Goal: Navigation & Orientation: Find specific page/section

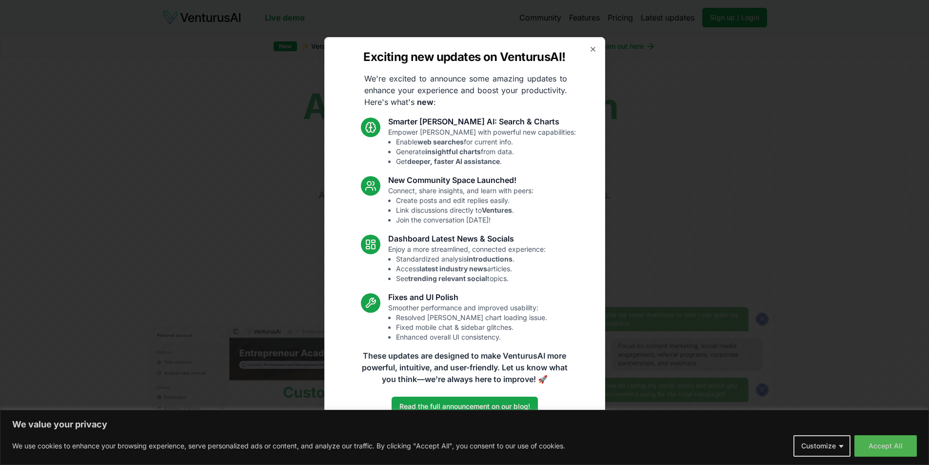
click at [456, 129] on p "Empower [PERSON_NAME] with powerful new capabilities: Enable web searches for c…" at bounding box center [482, 146] width 188 height 39
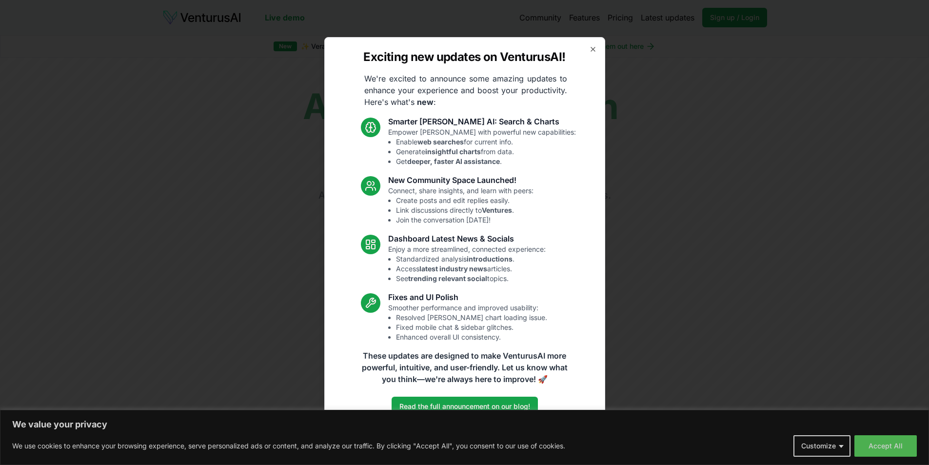
drag, startPoint x: 402, startPoint y: 178, endPoint x: 541, endPoint y: 278, distance: 171.2
click at [541, 278] on div "Smarter [PERSON_NAME] AI: Search & Charts Empower [PERSON_NAME] with powerful n…" at bounding box center [464, 229] width 223 height 226
click at [541, 278] on li "See trending relevant social topics." at bounding box center [471, 279] width 150 height 10
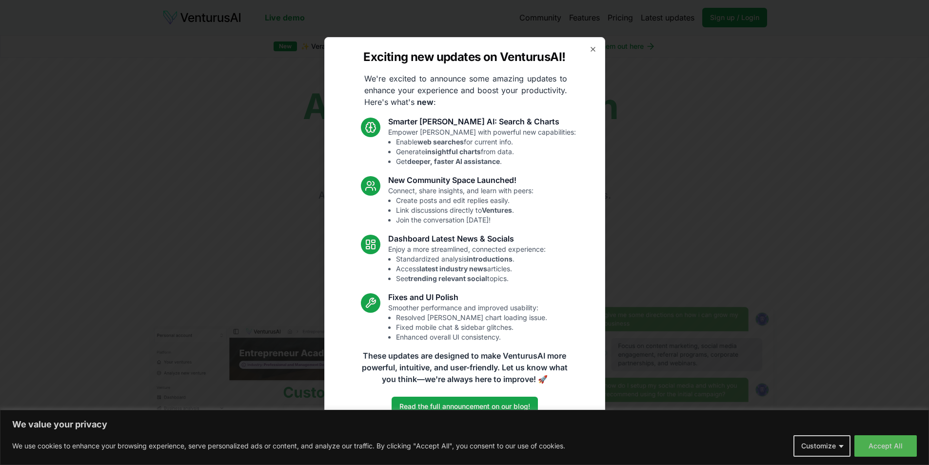
drag, startPoint x: 536, startPoint y: 281, endPoint x: 404, endPoint y: 232, distance: 140.4
click at [404, 233] on div "Dashboard Latest News & Socials Enjoy a more streamlined, connected experience:…" at bounding box center [467, 258] width 158 height 51
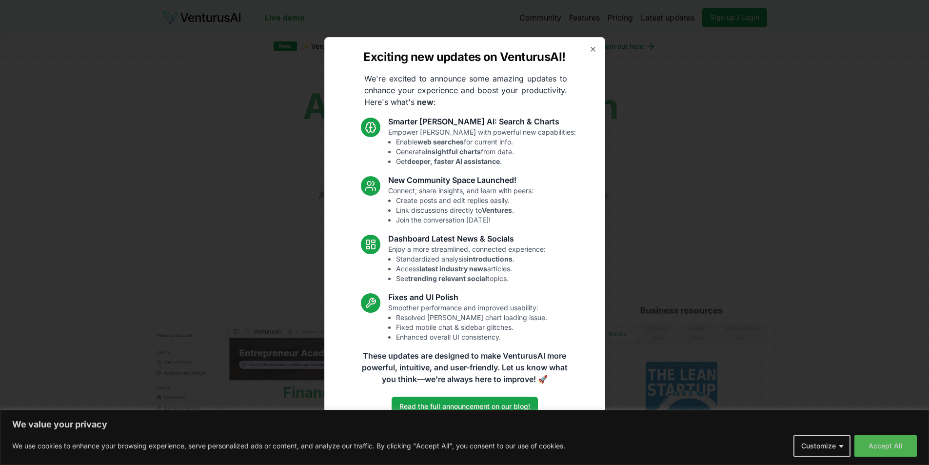
click at [564, 222] on div "Exciting new updates on VenturusAI! We're excited to announce some amazing upda…" at bounding box center [464, 232] width 281 height 391
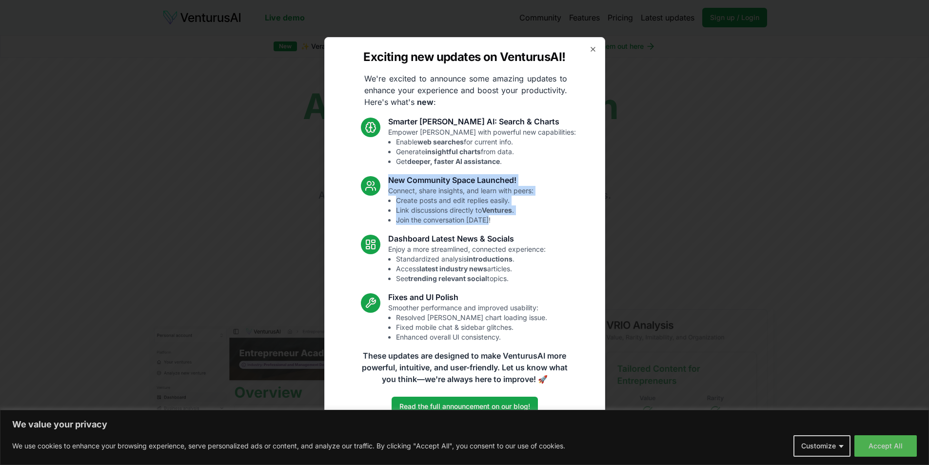
drag, startPoint x: 511, startPoint y: 220, endPoint x: 403, endPoint y: 179, distance: 115.8
click at [403, 179] on div "New Community Space Launched! Connect, share insights, and learn with peers: Cr…" at bounding box center [460, 199] width 145 height 51
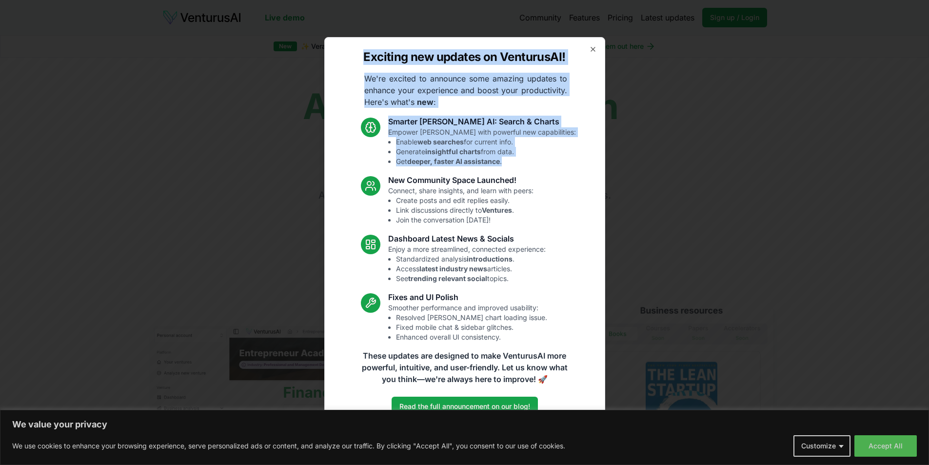
drag, startPoint x: 526, startPoint y: 161, endPoint x: 366, endPoint y: 56, distance: 192.0
click at [366, 56] on div "Exciting new updates on VenturusAI! We're excited to announce some amazing upda…" at bounding box center [464, 232] width 281 height 391
click at [595, 53] on icon "button" at bounding box center [593, 49] width 8 height 8
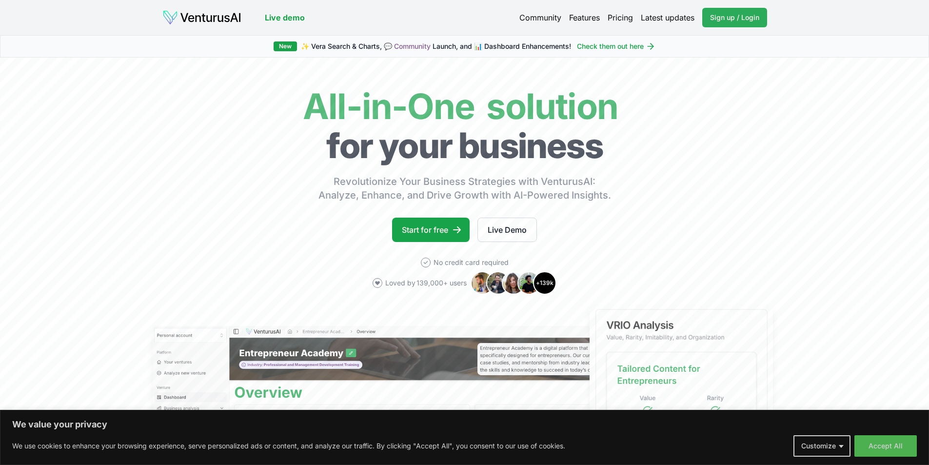
click at [715, 22] on span "Sign up / Login" at bounding box center [734, 18] width 49 height 10
